Goal: Find contact information: Find contact information

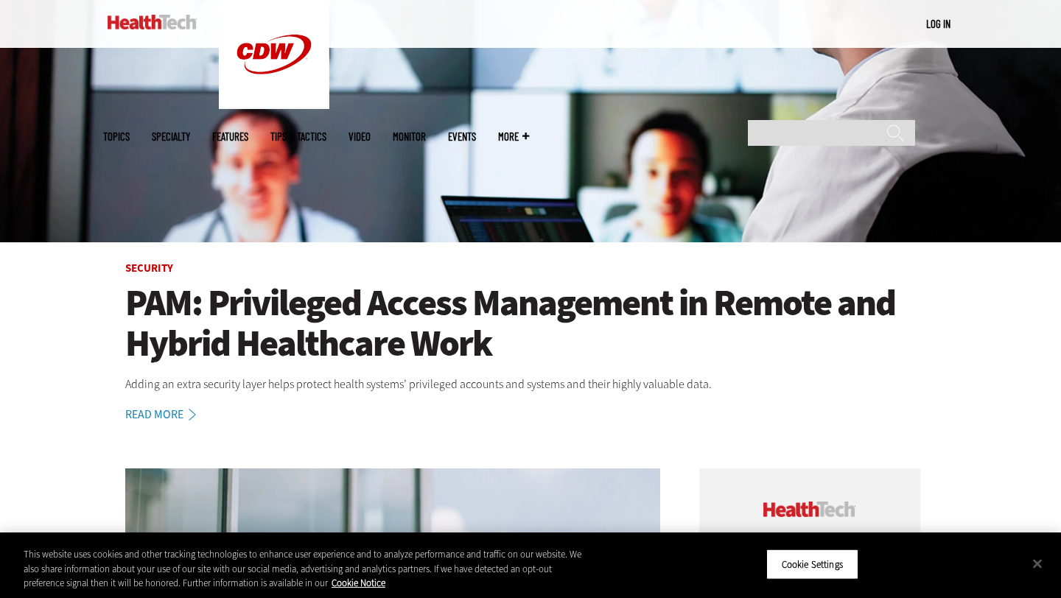
scroll to position [261, 0]
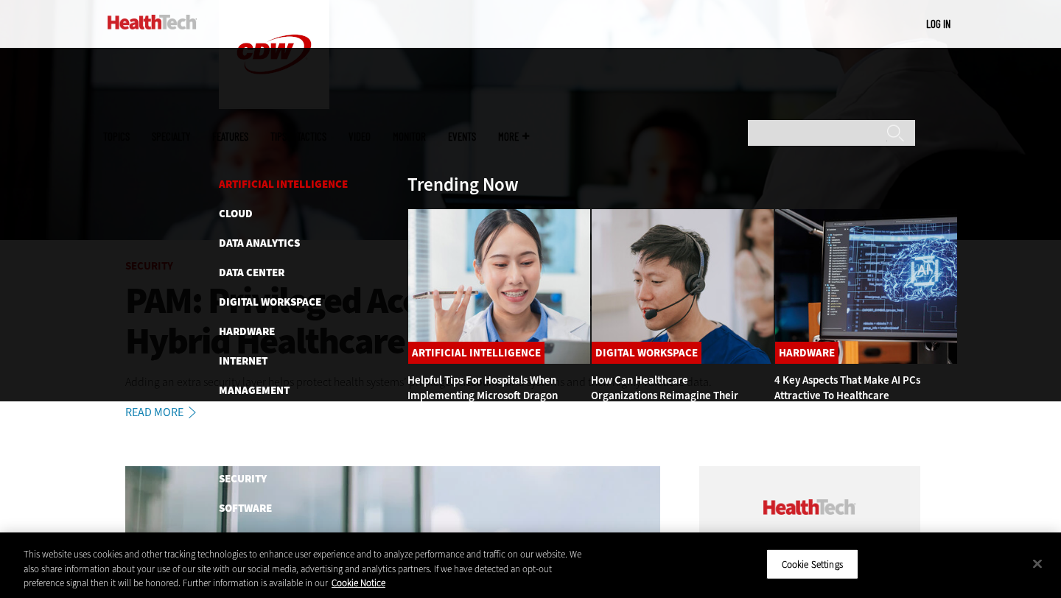
click at [244, 177] on link "Artificial Intelligence" at bounding box center [283, 184] width 129 height 15
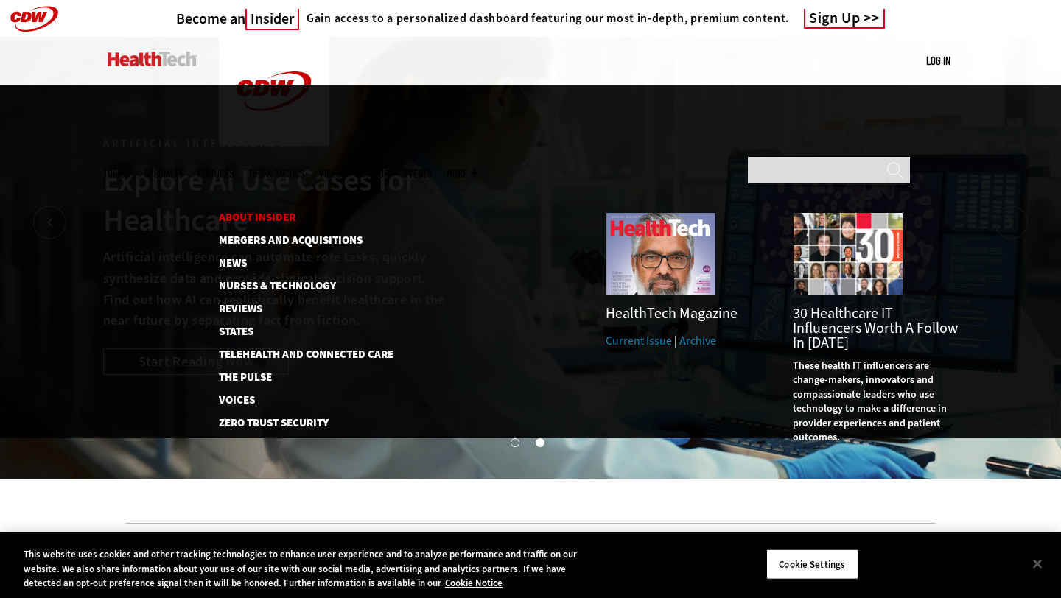
click at [269, 212] on link "About Insider" at bounding box center [298, 217] width 158 height 11
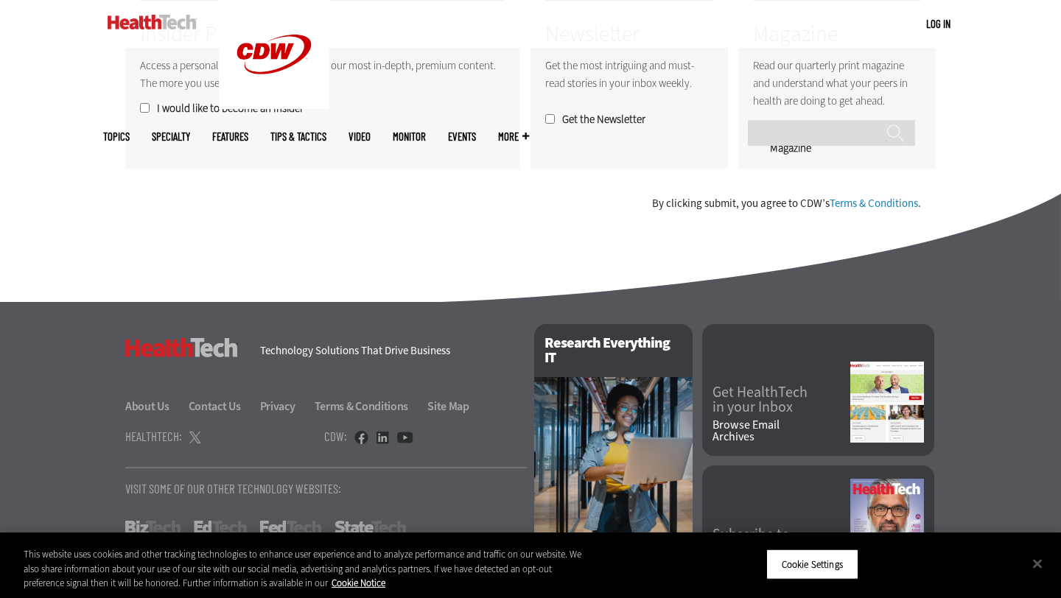
scroll to position [1347, 0]
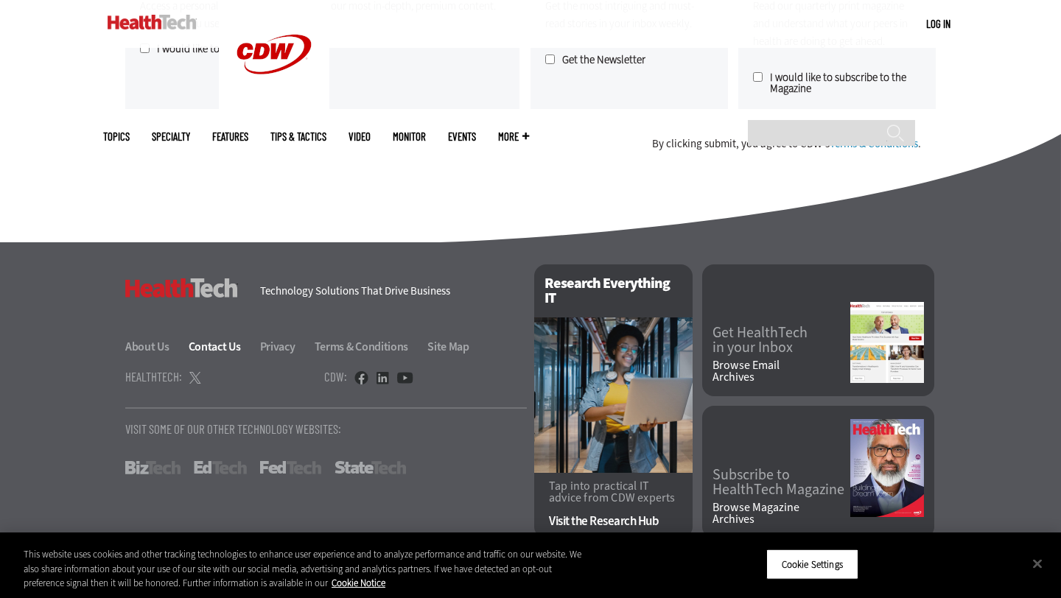
click at [225, 348] on link "Contact Us" at bounding box center [223, 346] width 69 height 15
